Goal: Check status: Check status

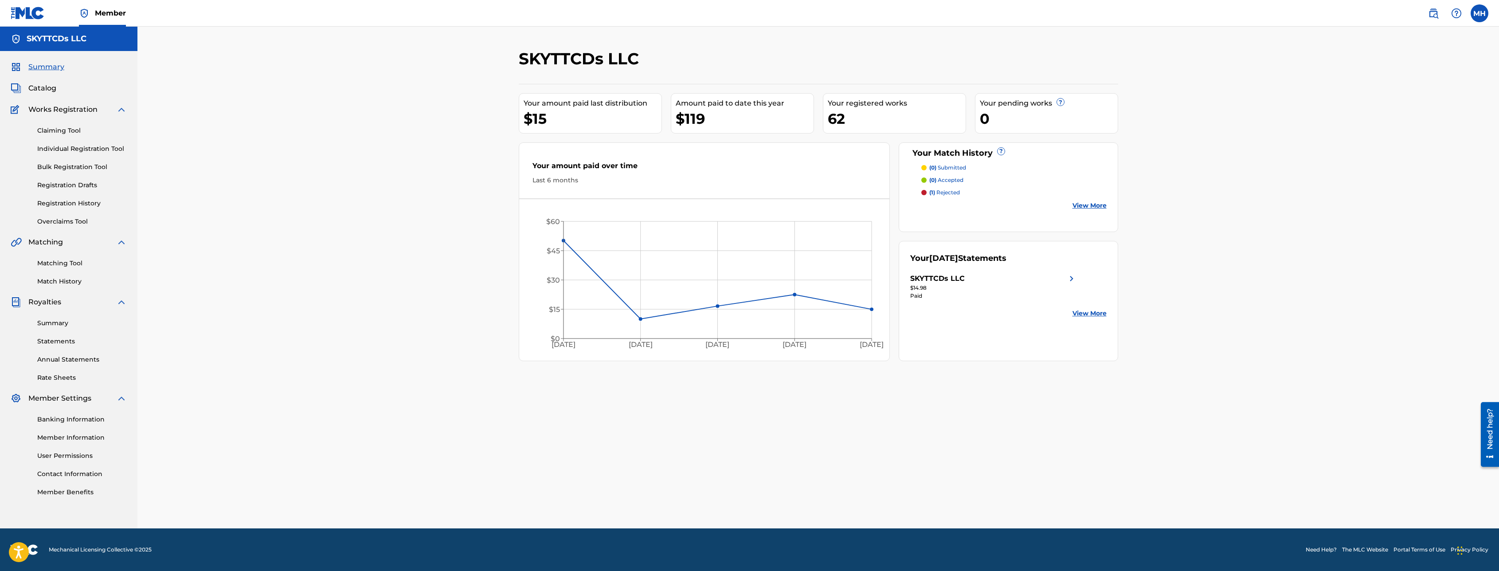
click at [83, 207] on link "Registration History" at bounding box center [82, 203] width 90 height 9
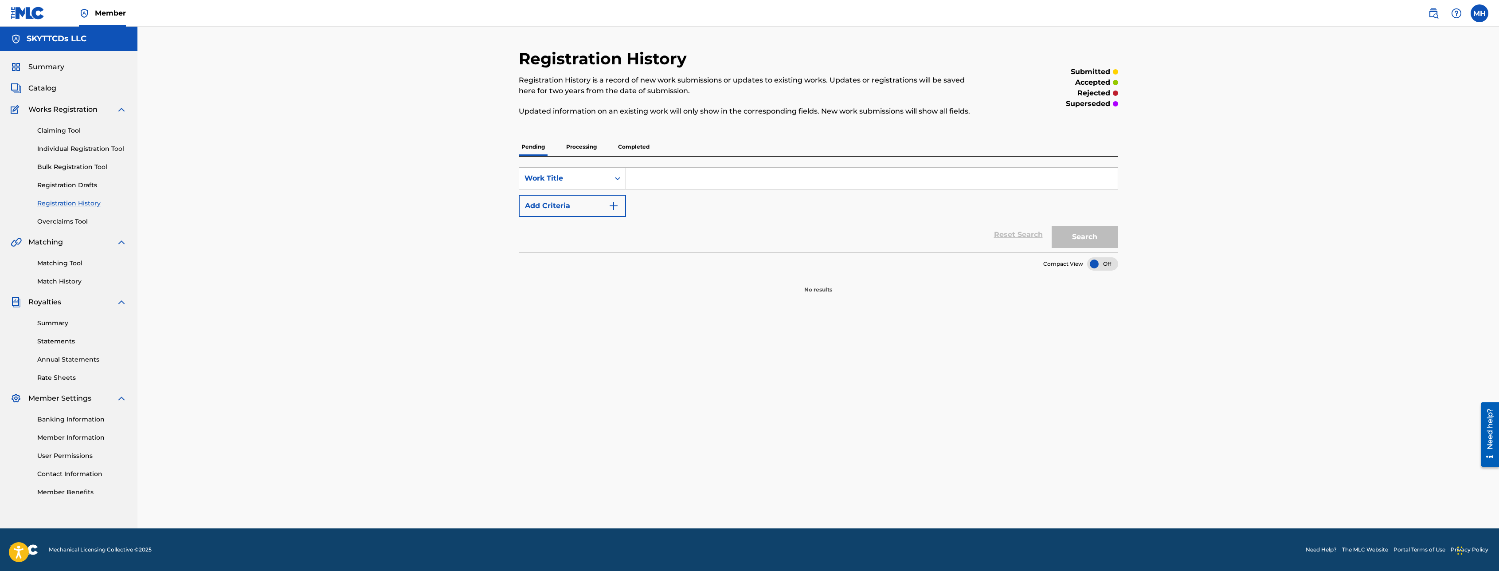
click at [641, 145] on p "Completed" at bounding box center [633, 146] width 37 height 19
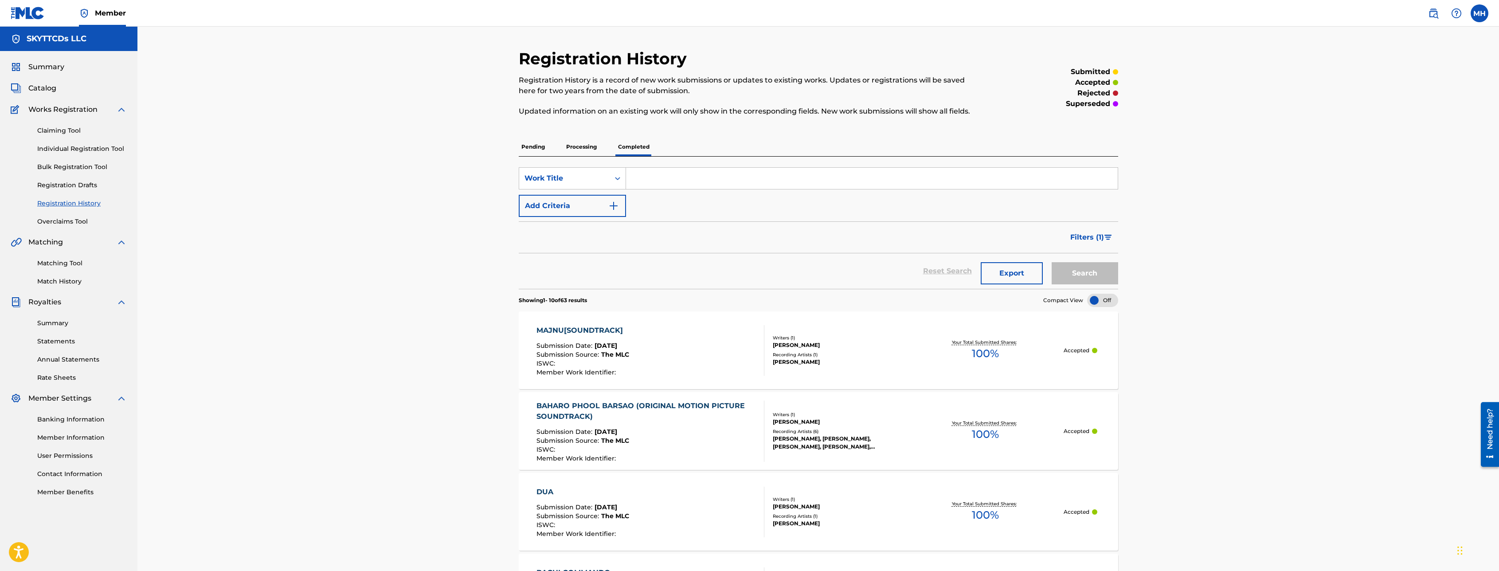
click at [578, 147] on p "Processing" at bounding box center [581, 146] width 36 height 19
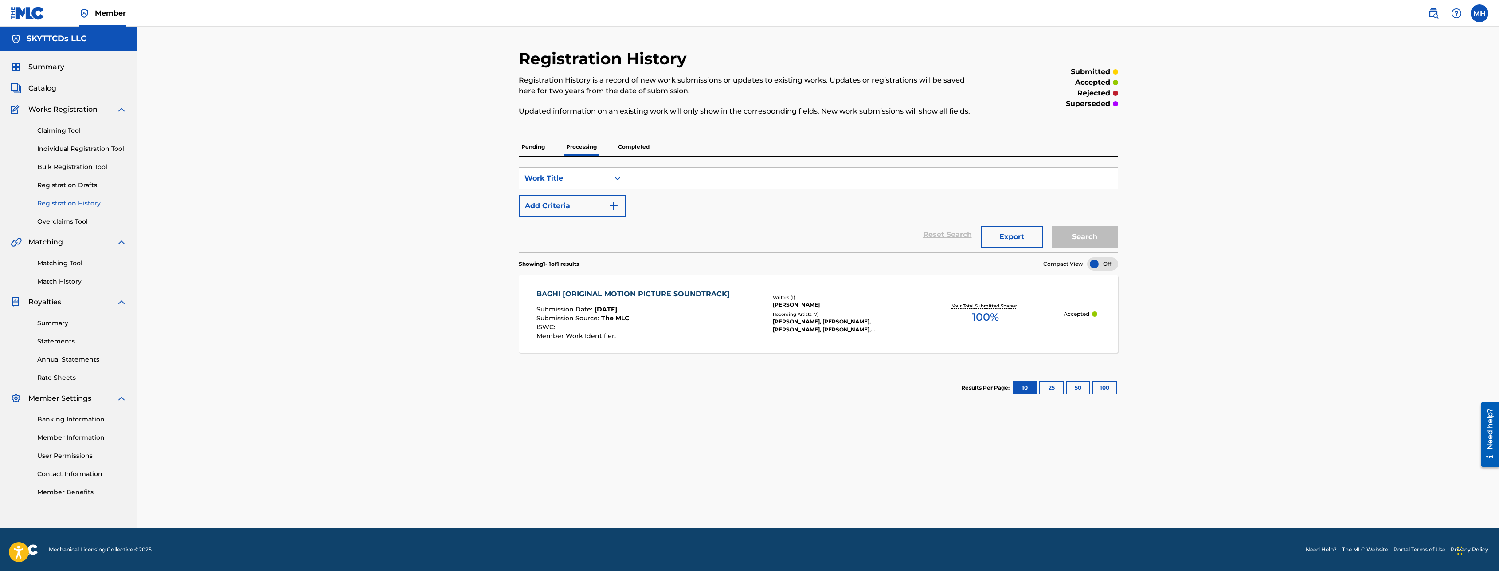
click at [544, 149] on p "Pending" at bounding box center [533, 146] width 29 height 19
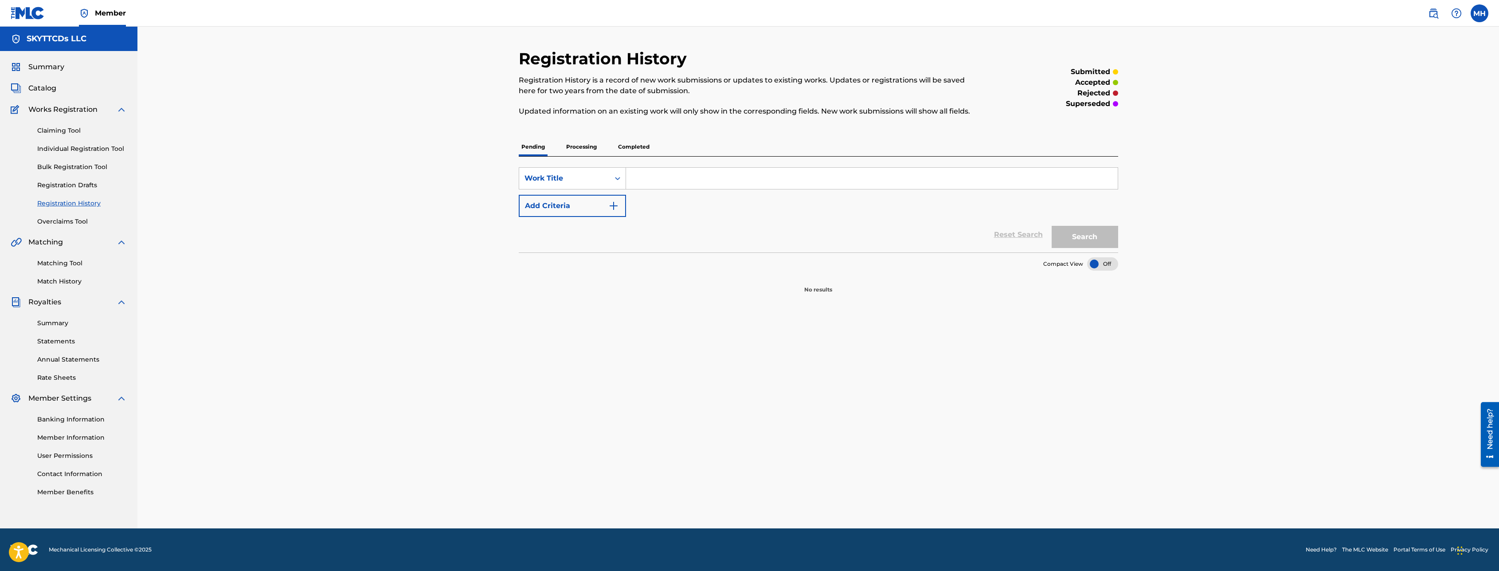
click at [44, 66] on span "Summary" at bounding box center [46, 67] width 36 height 11
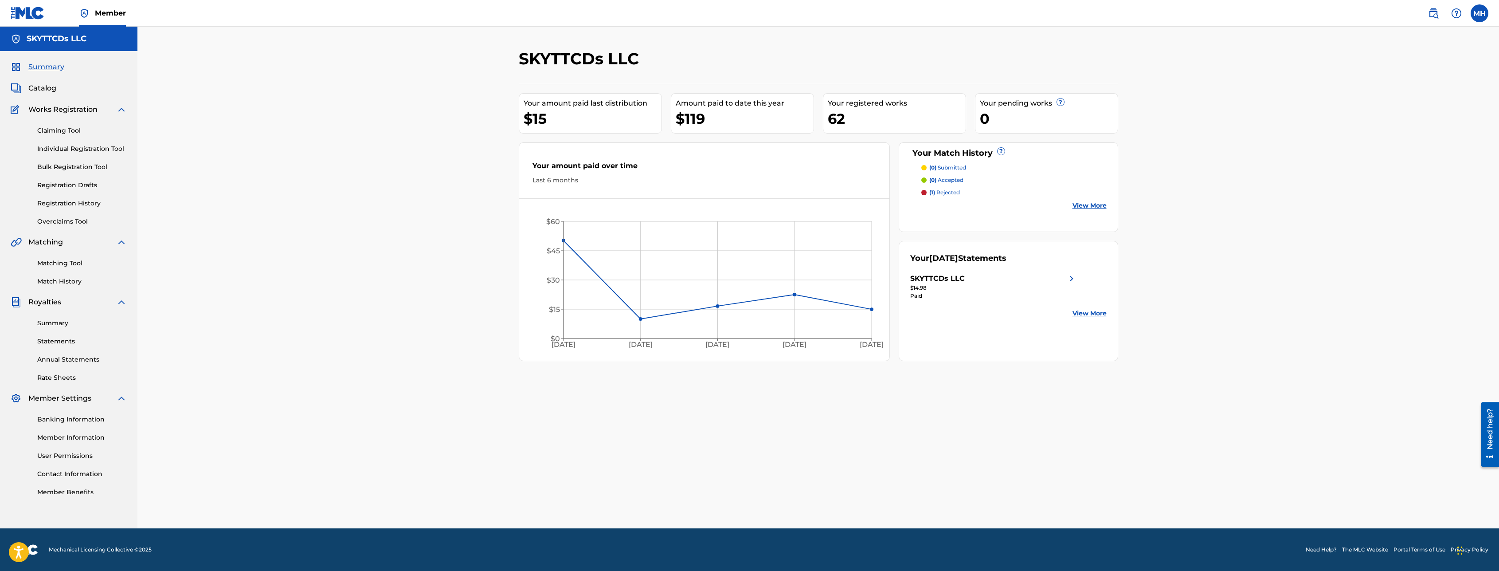
click at [61, 133] on link "Claiming Tool" at bounding box center [82, 130] width 90 height 9
